Goal: Answer question/provide support

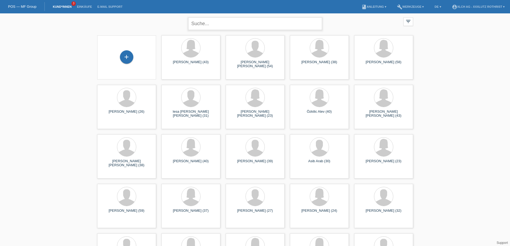
click at [224, 26] on input "text" at bounding box center [255, 23] width 134 height 13
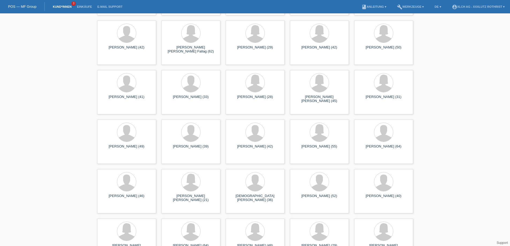
scroll to position [749, 0]
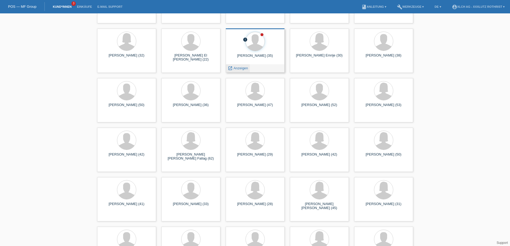
click at [240, 70] on span "Anzeigen" at bounding box center [240, 68] width 14 height 4
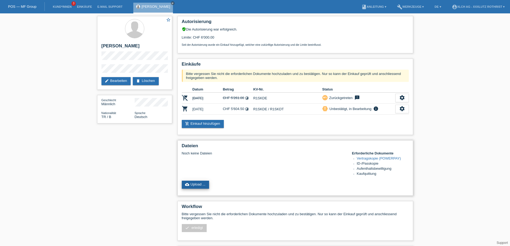
click at [199, 189] on link "cloud_upload Upload ..." at bounding box center [196, 185] width 28 height 8
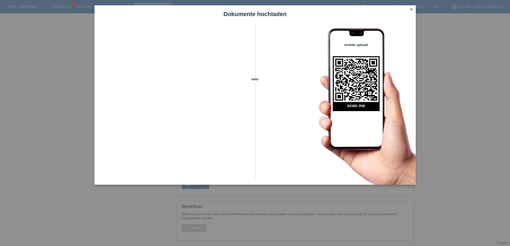
click at [412, 8] on icon "close" at bounding box center [411, 9] width 4 height 4
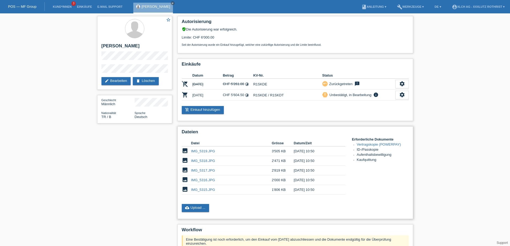
scroll to position [90, 0]
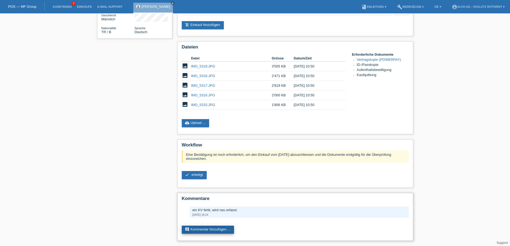
click at [212, 231] on link "comment Kommentar hinzufügen ..." at bounding box center [208, 229] width 52 height 8
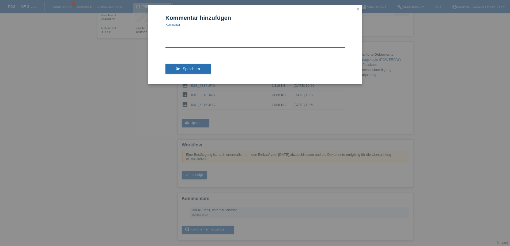
click at [196, 41] on textarea at bounding box center [254, 37] width 179 height 21
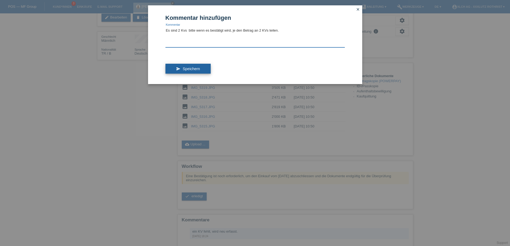
type textarea "Es sind 2 Kvs bitte wenn es bestätigt wird, je den Betrag an 2 KVs teilen."
click at [184, 69] on span "Speichern" at bounding box center [190, 69] width 17 height 4
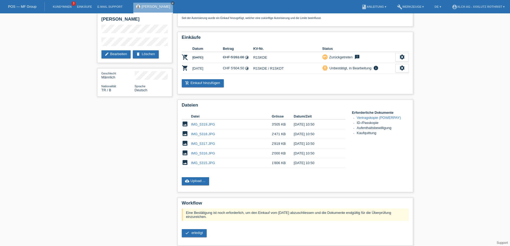
scroll to position [106, 0]
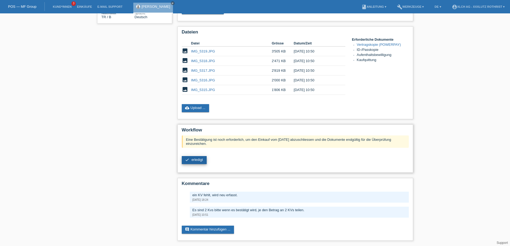
click at [195, 158] on span "erledigt" at bounding box center [197, 160] width 12 height 4
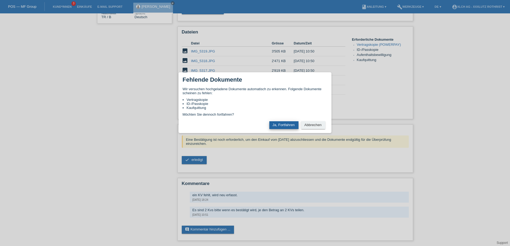
click at [291, 124] on button "Ja, Fortfahren" at bounding box center [283, 125] width 29 height 8
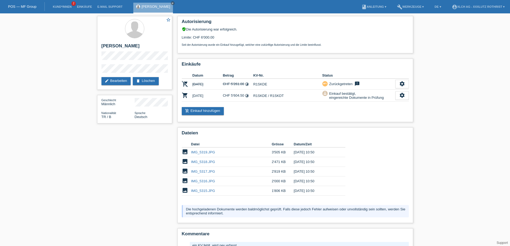
scroll to position [56, 0]
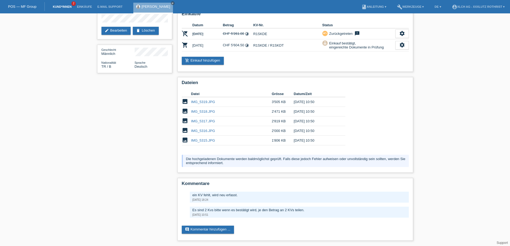
click at [62, 7] on link "Kund*innen" at bounding box center [62, 6] width 24 height 3
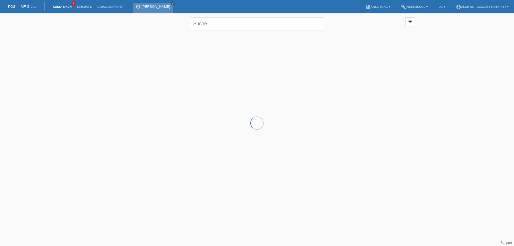
click at [171, 5] on link "close" at bounding box center [173, 3] width 4 height 4
click at [65, 8] on link "Kund*innen" at bounding box center [62, 6] width 24 height 3
